Goal: Task Accomplishment & Management: Manage account settings

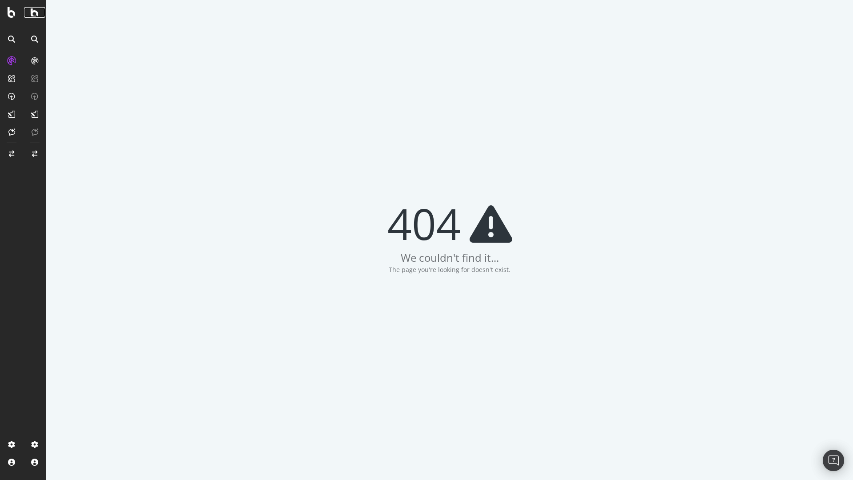
click at [36, 9] on icon at bounding box center [35, 12] width 8 height 11
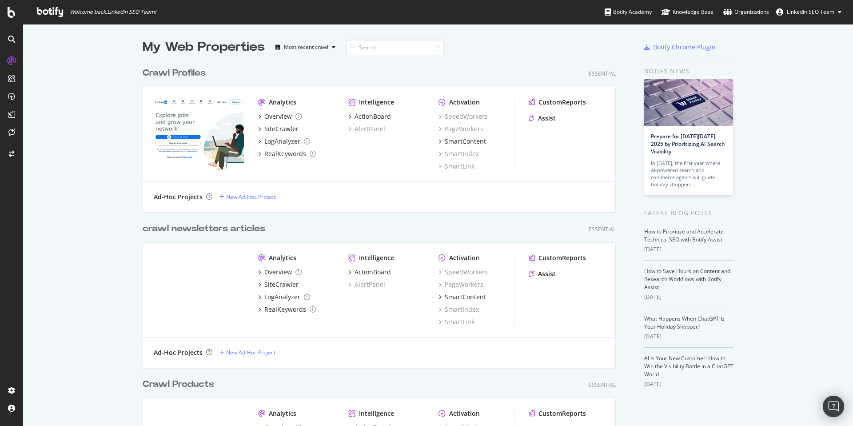
scroll to position [1624, 0]
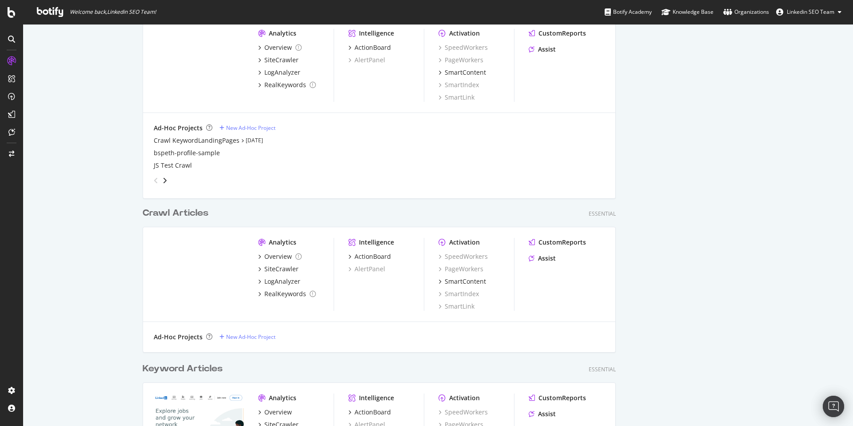
click at [194, 212] on div "Crawl Articles" at bounding box center [176, 213] width 66 height 13
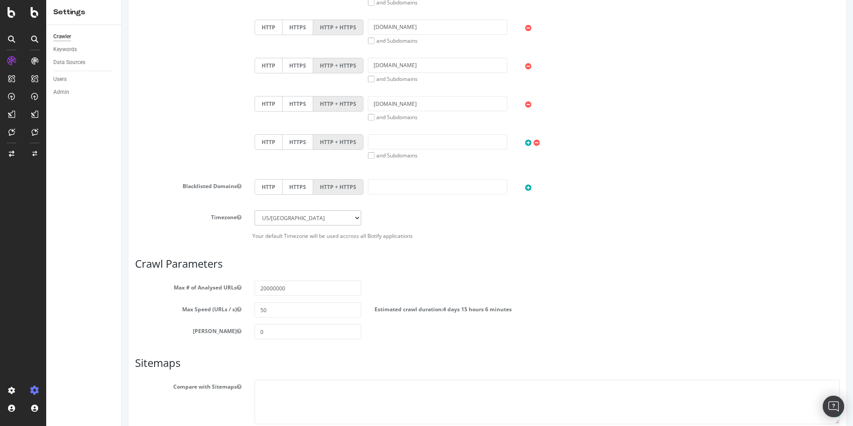
scroll to position [1197, 0]
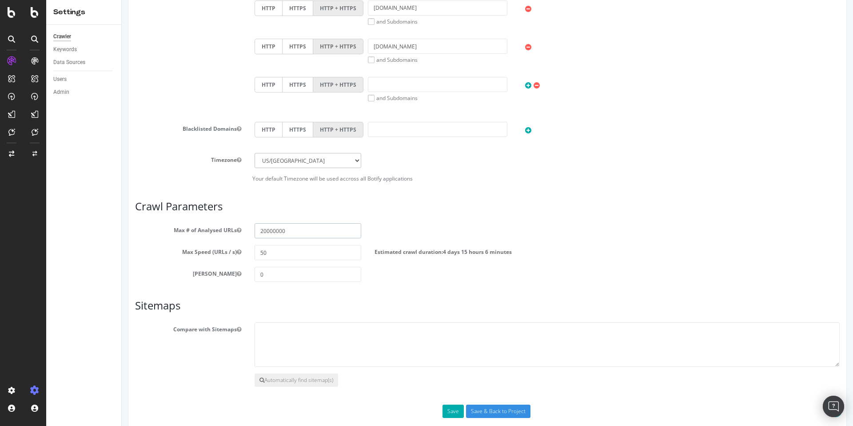
click at [265, 231] on input "20000000" at bounding box center [308, 230] width 106 height 15
type input "10000000"
click at [531, 316] on article "Sitemaps Compare with Sitemaps Automatically find sitemap(s)" at bounding box center [487, 342] width 705 height 87
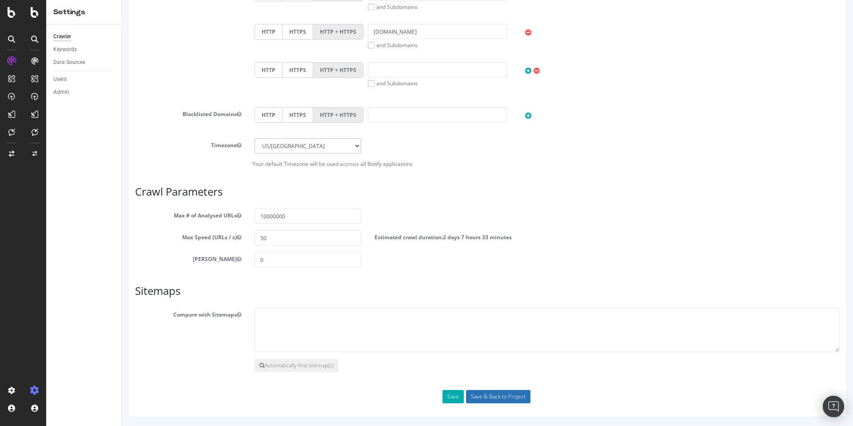
click at [480, 396] on input "Save & Back to Project" at bounding box center [498, 396] width 64 height 13
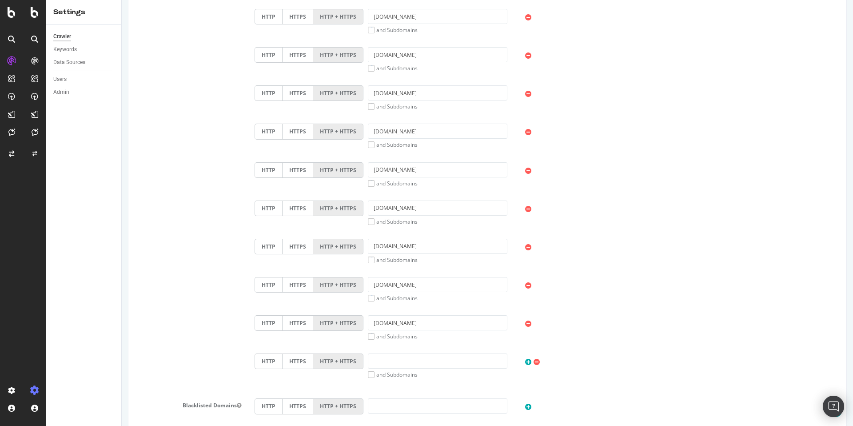
scroll to position [1257, 0]
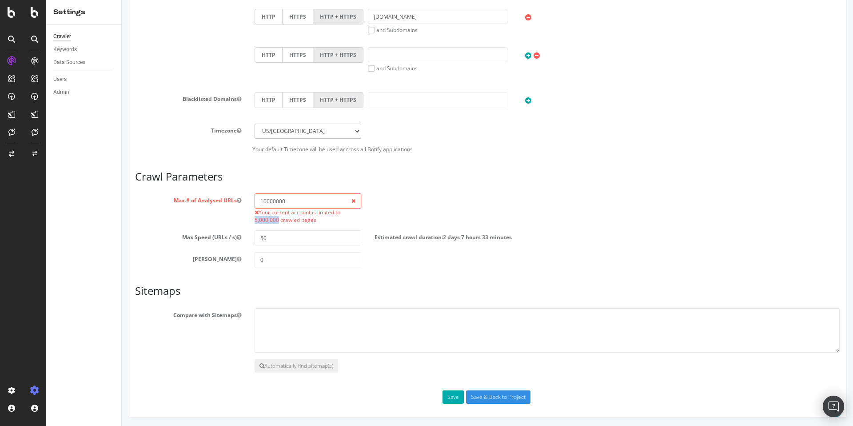
drag, startPoint x: 254, startPoint y: 220, endPoint x: 279, endPoint y: 219, distance: 24.9
click at [279, 219] on div "10000000 Your current account is limited to 5,000,000 crawled pages" at bounding box center [308, 208] width 120 height 30
copy span "5,000,000"
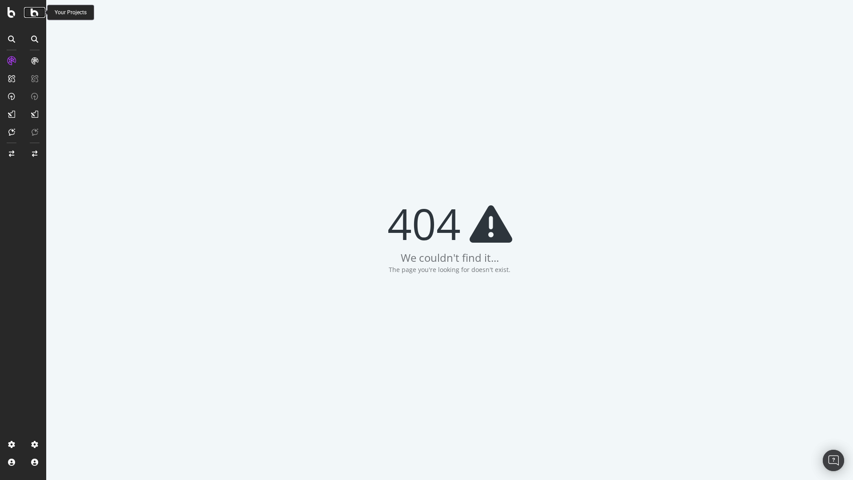
click at [35, 12] on icon at bounding box center [35, 12] width 8 height 11
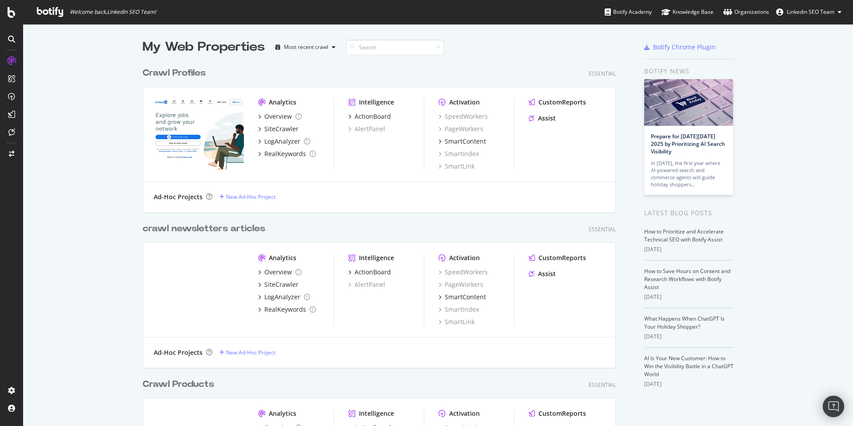
scroll to position [1624, 0]
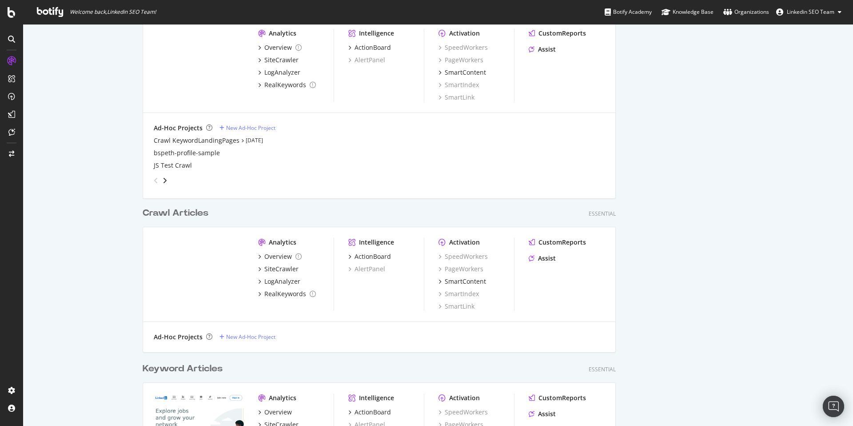
click at [201, 214] on div "Crawl Articles" at bounding box center [176, 213] width 66 height 13
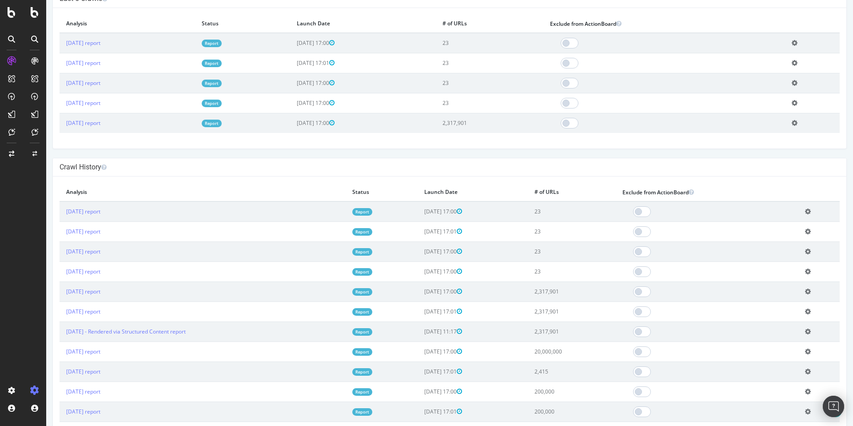
scroll to position [385, 0]
